Goal: Find specific page/section: Find specific page/section

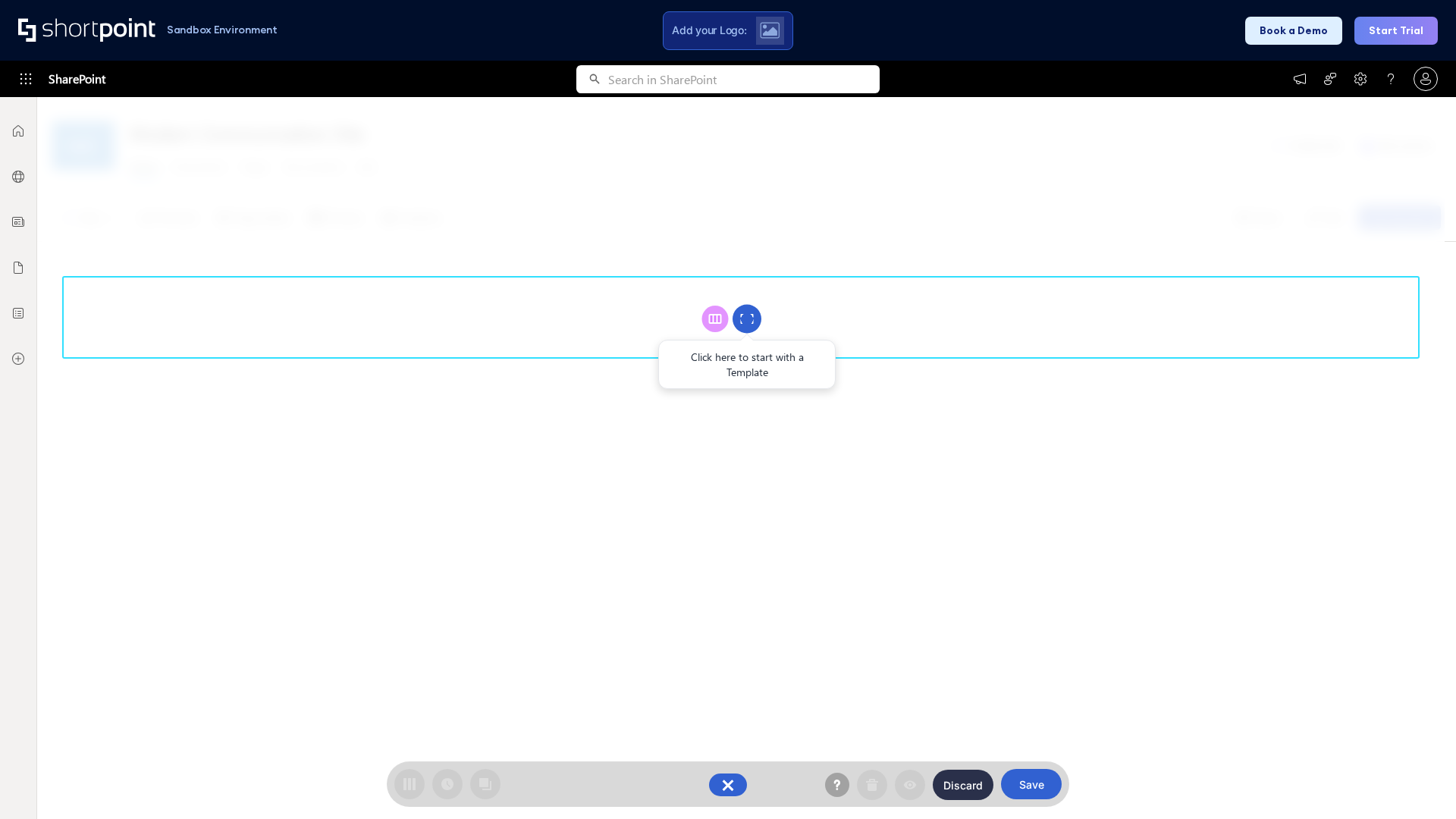
click at [747, 319] on circle at bounding box center [747, 320] width 29 height 29
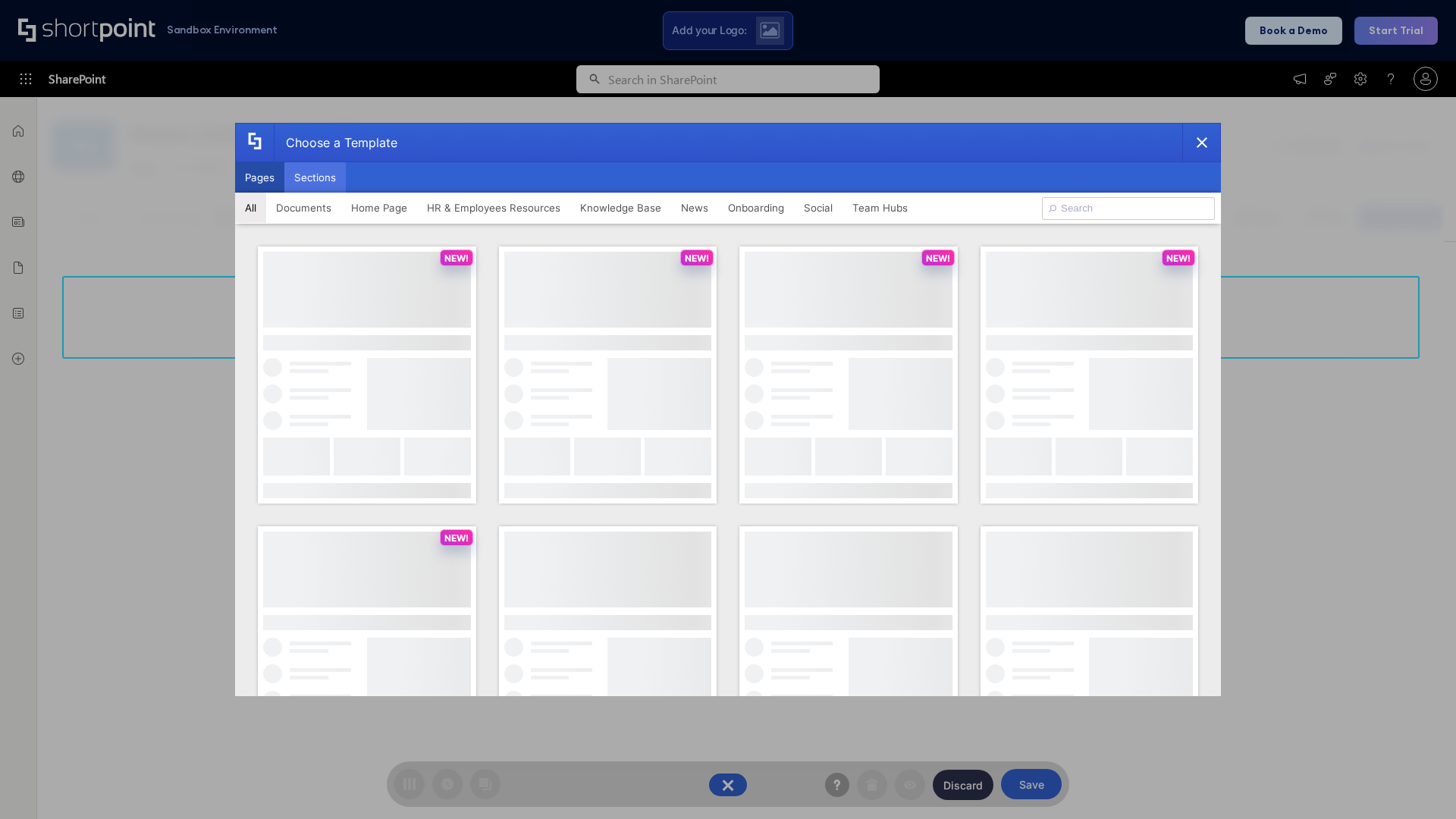
click at [314, 177] on button "Sections" at bounding box center [315, 178] width 61 height 31
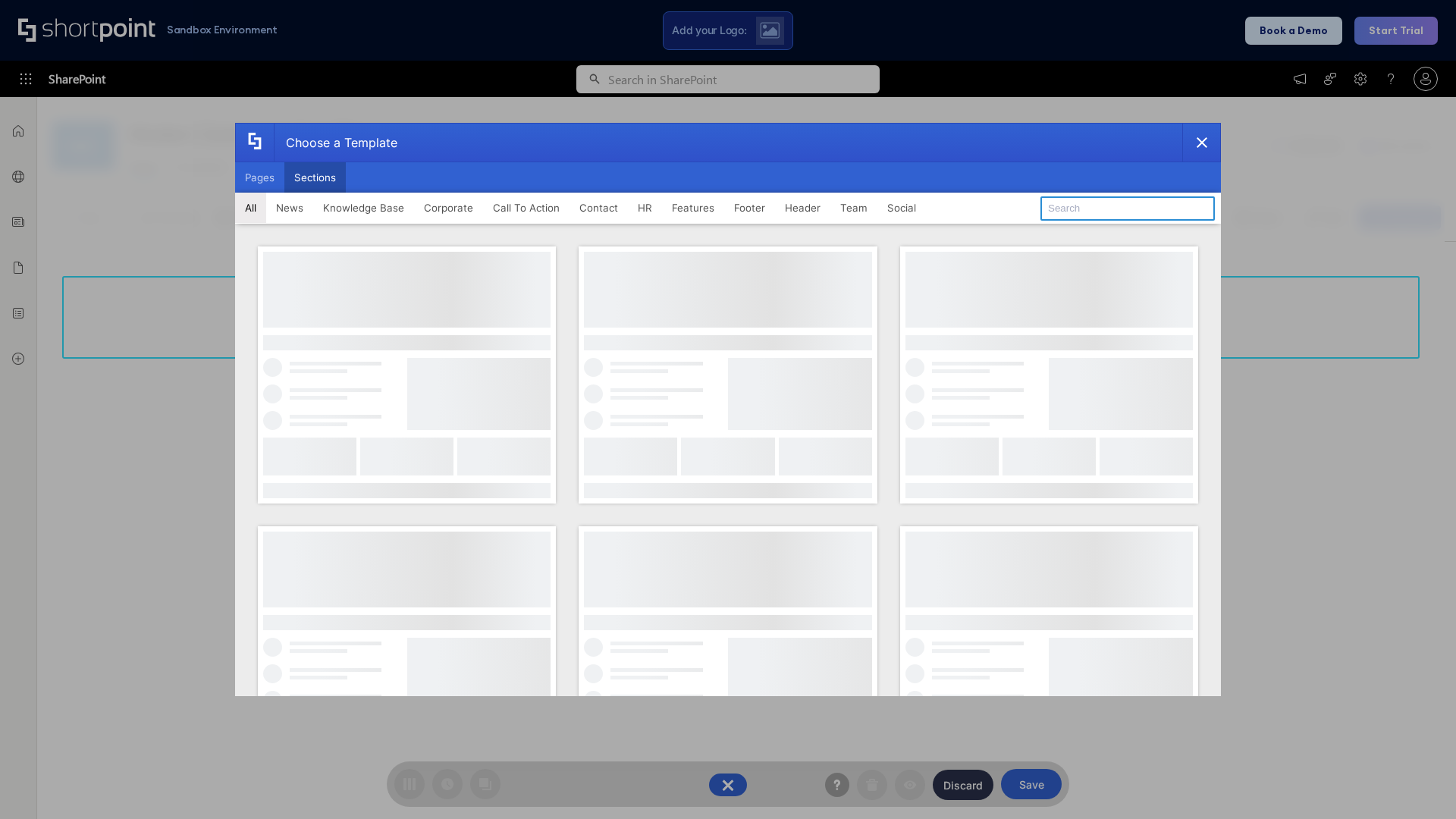
type input "Team Dashboard 2"
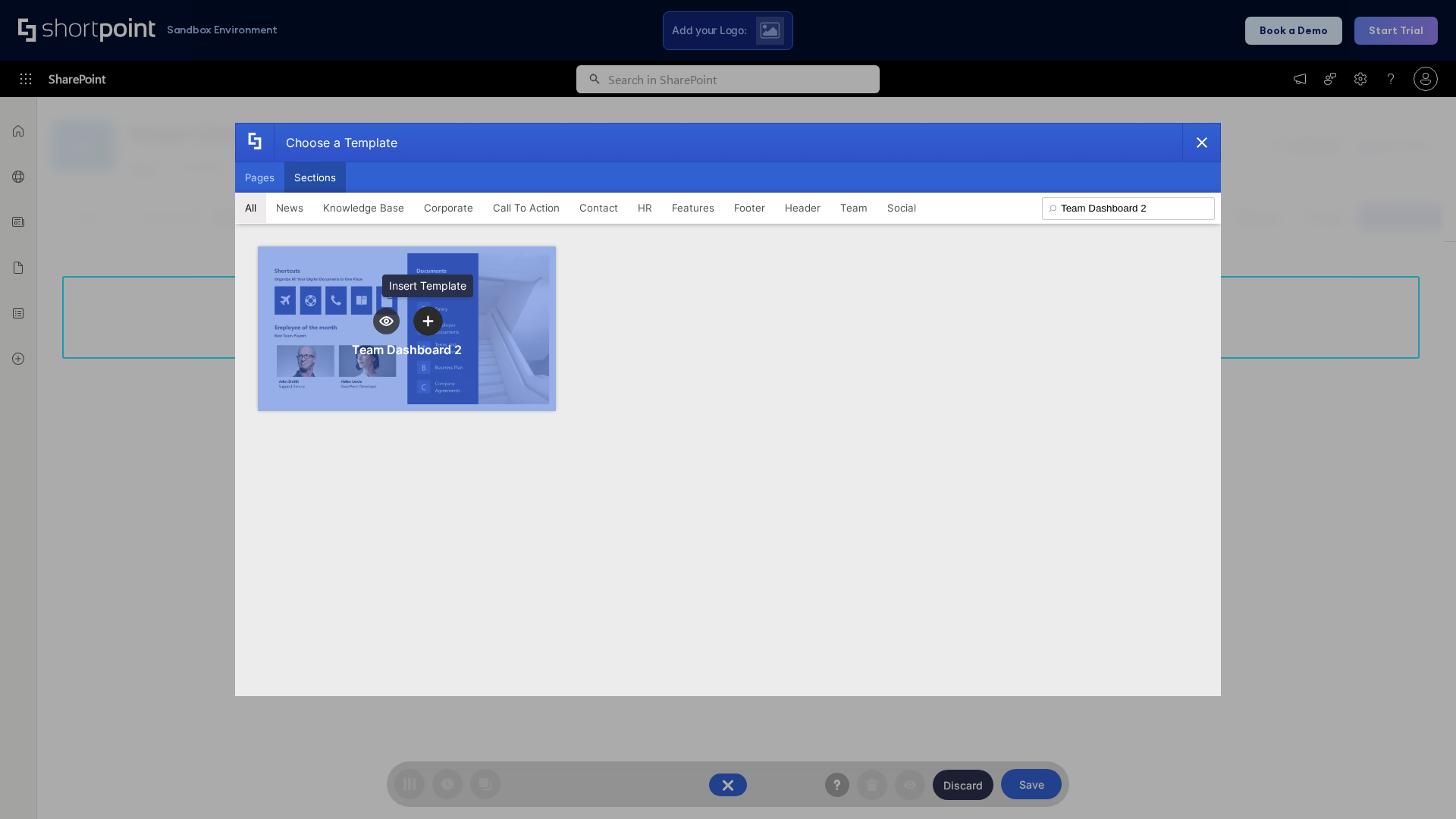
click at [428, 321] on icon "template selector" at bounding box center [428, 321] width 11 height 11
